Goal: Task Accomplishment & Management: Use online tool/utility

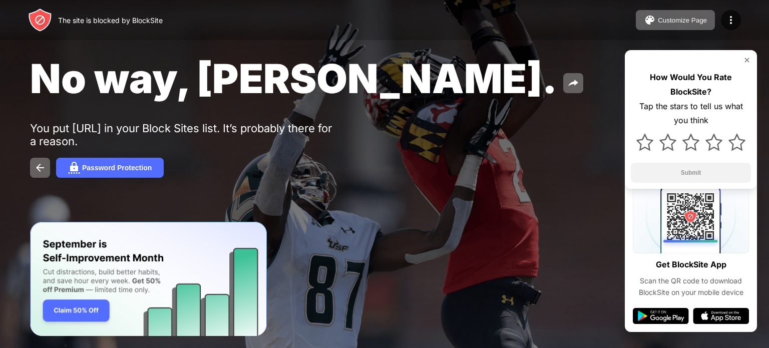
click at [133, 20] on div "The site is blocked by BlockSite" at bounding box center [110, 20] width 105 height 9
click at [36, 166] on img at bounding box center [40, 168] width 12 height 12
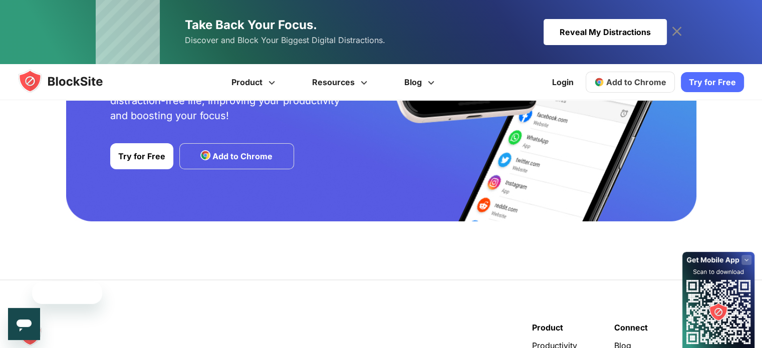
scroll to position [1996, 0]
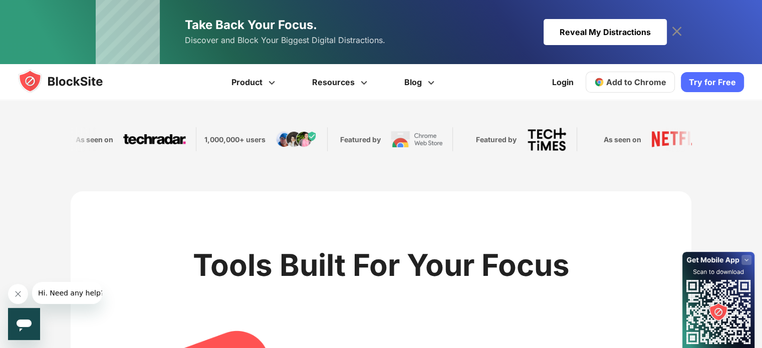
scroll to position [154, 0]
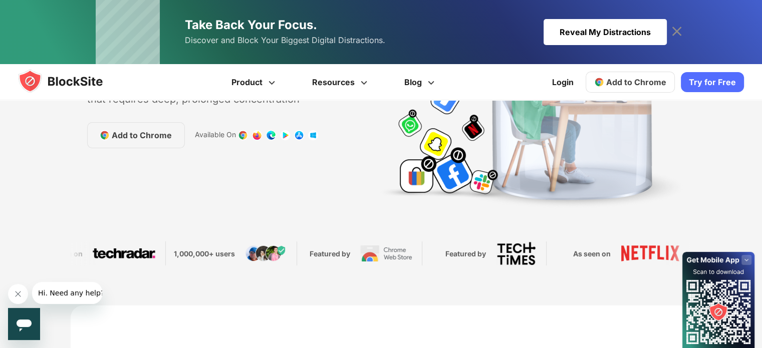
click at [605, 91] on link "Add to Chrome" at bounding box center [630, 82] width 89 height 21
